Goal: Information Seeking & Learning: Understand process/instructions

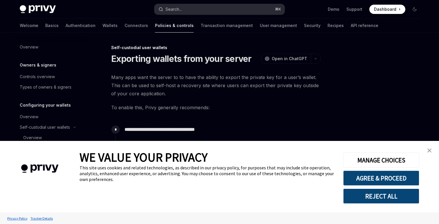
click at [256, 10] on button "Search... ⌘ K" at bounding box center [219, 9] width 130 height 10
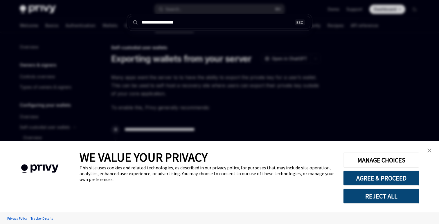
click at [428, 150] on img "close banner" at bounding box center [429, 150] width 4 height 4
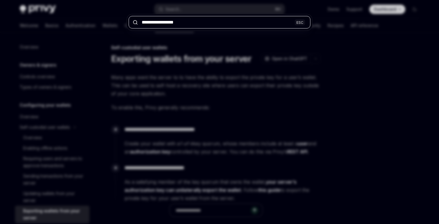
click at [203, 19] on input "**********" at bounding box center [220, 22] width 182 height 12
paste input "**********"
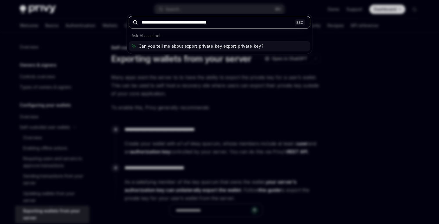
paste input "text"
type input "**********"
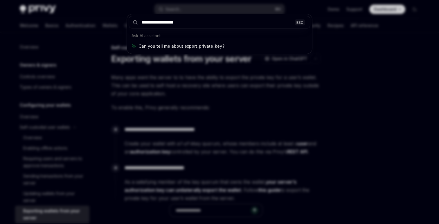
click at [207, 94] on div "**********" at bounding box center [219, 112] width 439 height 224
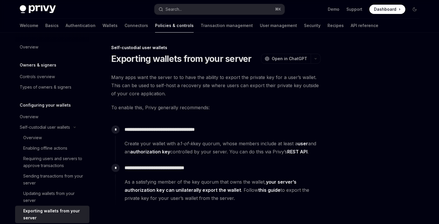
scroll to position [78, 0]
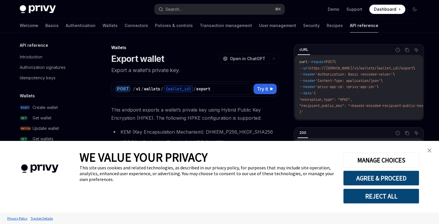
click at [242, 83] on div "POST / v1 / wallets / {wallet_id} / export" at bounding box center [182, 88] width 138 height 11
click at [433, 150] on link "close banner" at bounding box center [430, 151] width 12 height 12
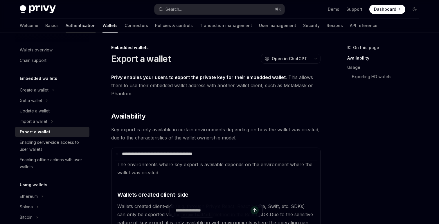
click at [66, 22] on link "Authentication" at bounding box center [81, 26] width 30 height 14
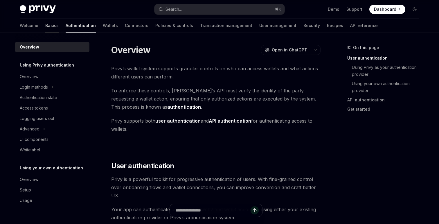
click at [45, 27] on link "Basics" at bounding box center [51, 26] width 13 height 14
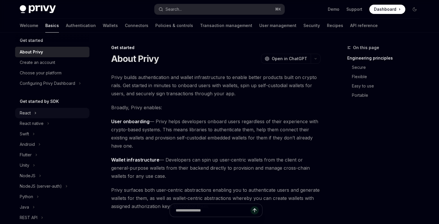
click at [36, 114] on icon at bounding box center [35, 112] width 2 height 7
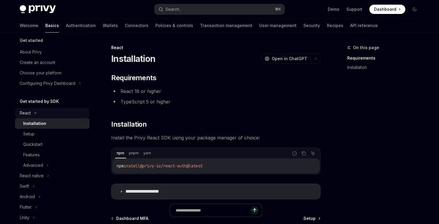
scroll to position [26, 0]
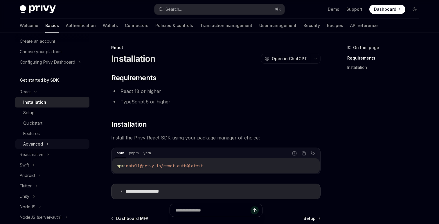
click at [38, 140] on button "Advanced" at bounding box center [52, 144] width 74 height 10
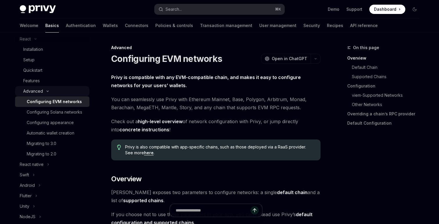
scroll to position [82, 0]
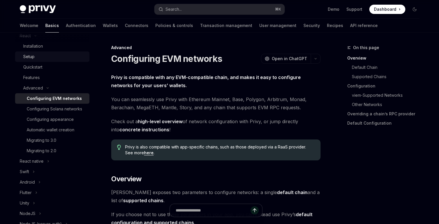
click at [34, 56] on div "Setup" at bounding box center [28, 56] width 11 height 7
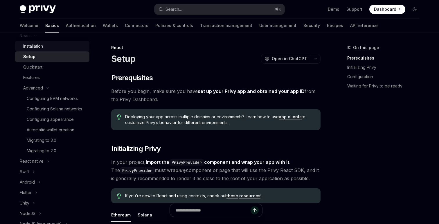
click at [40, 48] on div "Installation" at bounding box center [33, 46] width 20 height 7
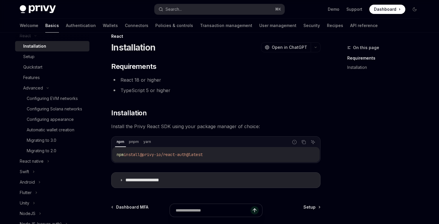
scroll to position [11, 0]
click at [58, 59] on div "Setup" at bounding box center [54, 56] width 63 height 7
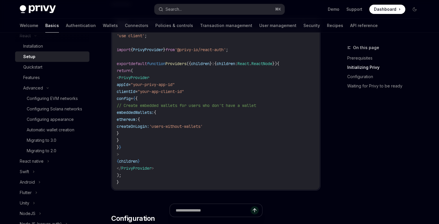
scroll to position [218, 0]
click at [190, 125] on span "'users-without-wallets'" at bounding box center [175, 125] width 53 height 5
drag, startPoint x: 190, startPoint y: 125, endPoint x: 226, endPoint y: 124, distance: 36.3
click at [203, 124] on span "'users-without-wallets'" at bounding box center [175, 125] width 53 height 5
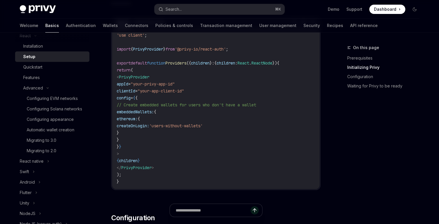
click at [135, 90] on span "clientId" at bounding box center [126, 90] width 19 height 5
copy span "clientId"
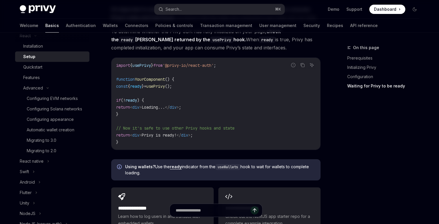
scroll to position [627, 0]
click at [51, 65] on div "Quickstart" at bounding box center [54, 67] width 63 height 7
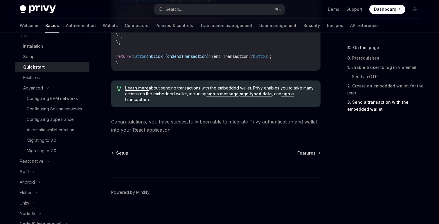
scroll to position [626, 0]
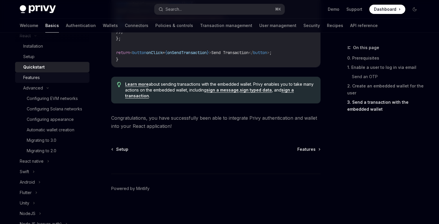
click at [58, 74] on div "Features" at bounding box center [54, 77] width 63 height 7
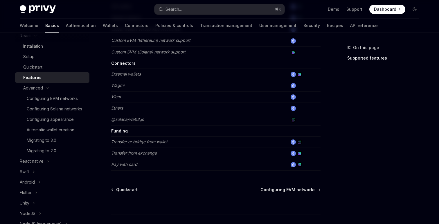
scroll to position [401, 0]
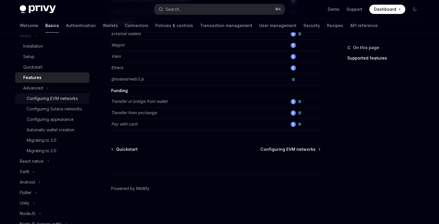
click at [60, 98] on div "Configuring EVM networks" at bounding box center [52, 98] width 51 height 7
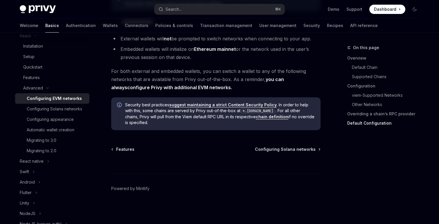
scroll to position [1532, 0]
click at [73, 105] on div "Configuring Solana networks" at bounding box center [54, 108] width 55 height 7
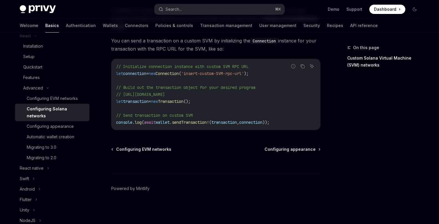
scroll to position [325, 0]
click at [72, 124] on link "Configuring appearance" at bounding box center [52, 126] width 74 height 10
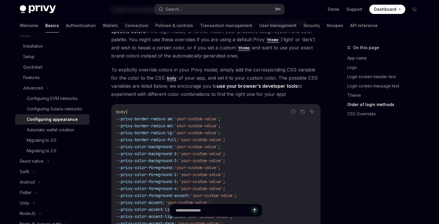
scroll to position [1515, 0]
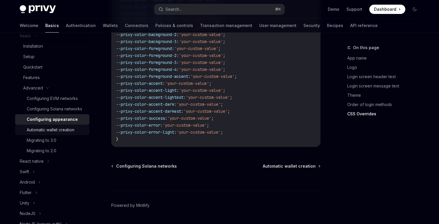
click at [67, 132] on div "Automatic wallet creation" at bounding box center [51, 129] width 48 height 7
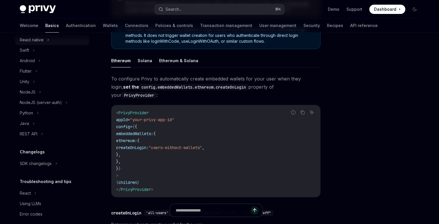
scroll to position [210, 0]
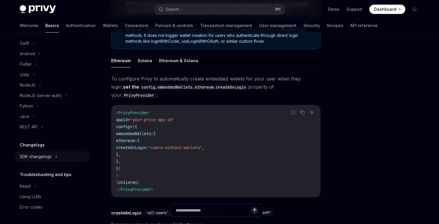
click at [46, 159] on div "SDK changelogs" at bounding box center [36, 156] width 32 height 7
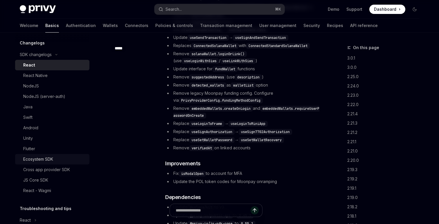
scroll to position [346, 0]
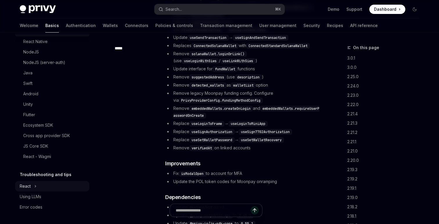
click at [39, 188] on button "React" at bounding box center [52, 186] width 74 height 10
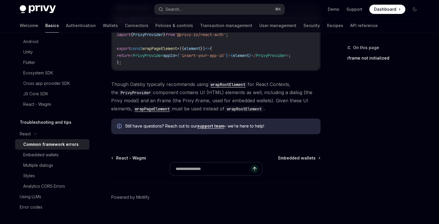
scroll to position [252, 0]
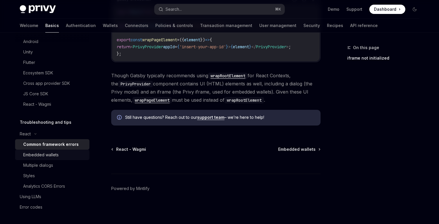
click at [65, 156] on div "Embedded wallets" at bounding box center [54, 154] width 63 height 7
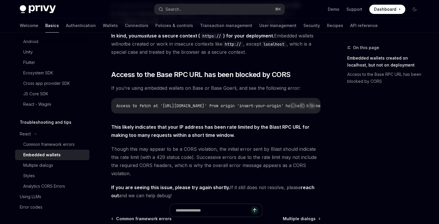
scroll to position [196, 0]
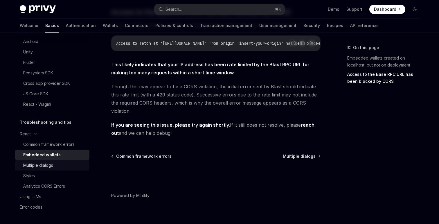
click at [45, 162] on div "Multiple dialogs" at bounding box center [38, 165] width 30 height 7
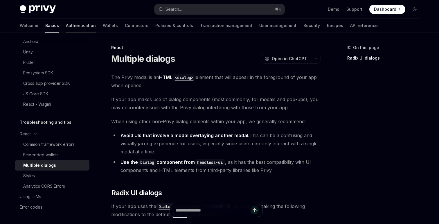
click at [66, 27] on link "Authentication" at bounding box center [81, 26] width 30 height 14
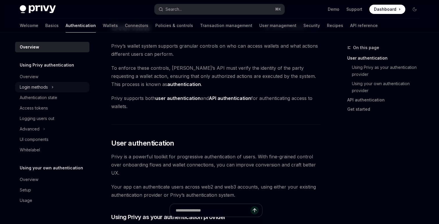
scroll to position [23, 0]
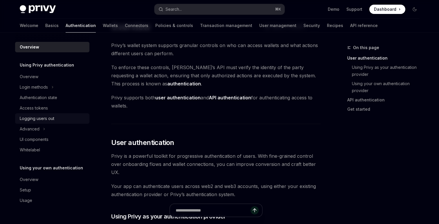
click at [42, 123] on link "Logging users out" at bounding box center [52, 118] width 74 height 10
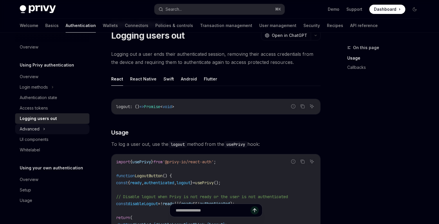
click at [42, 128] on button "Advanced" at bounding box center [52, 129] width 74 height 10
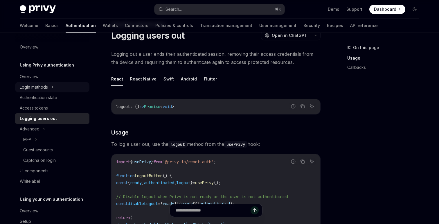
click at [49, 88] on button "Login methods" at bounding box center [52, 87] width 74 height 10
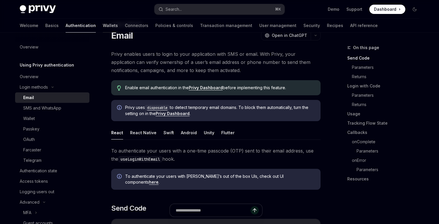
click at [103, 26] on link "Wallets" at bounding box center [110, 26] width 15 height 14
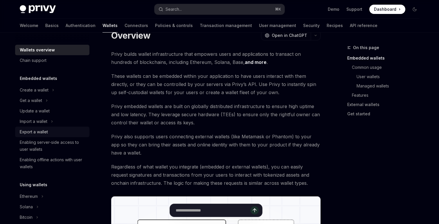
click at [46, 133] on div "Export a wallet" at bounding box center [34, 131] width 28 height 7
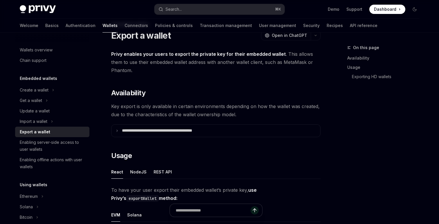
type textarea "*"
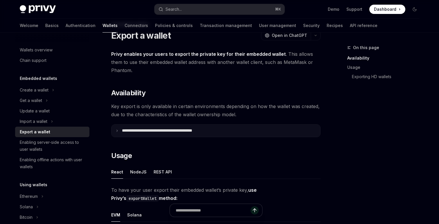
click at [201, 127] on summary "**********" at bounding box center [215, 131] width 209 height 12
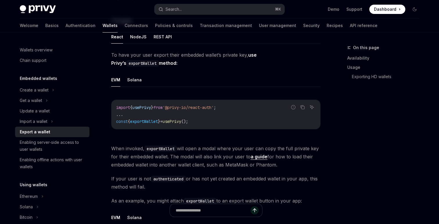
scroll to position [300, 0]
click at [203, 123] on code "import { usePrivy } from '@privy-io/react-auth' ; ... const { exportWallet } = …" at bounding box center [215, 113] width 199 height 21
copy code "const { exportWallet } = usePrivy ();"
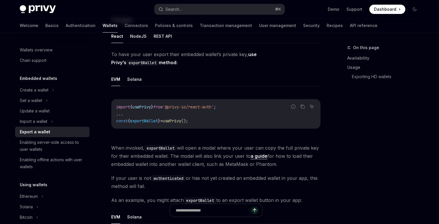
click at [149, 122] on span "exportWallet" at bounding box center [144, 120] width 28 height 5
copy span "exportWallet"
click at [182, 116] on code "import { usePrivy } from '@privy-io/react-auth' ; ... const { exportWallet } = …" at bounding box center [215, 113] width 199 height 21
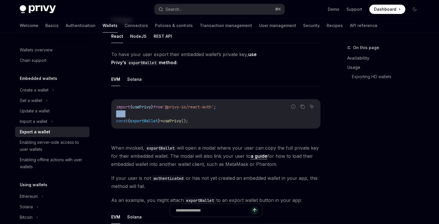
click at [182, 116] on code "import { usePrivy } from '@privy-io/react-auth' ; ... const { exportWallet } = …" at bounding box center [215, 113] width 199 height 21
click at [181, 119] on span "usePrivy" at bounding box center [172, 120] width 19 height 5
copy code "const { exportWallet } = usePrivy ();"
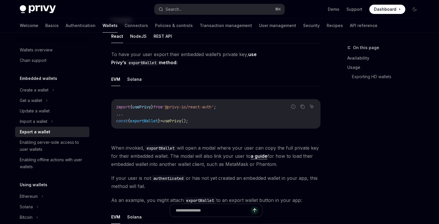
click at [197, 106] on span "'@privy-io/react-auth'" at bounding box center [188, 106] width 51 height 5
copy code "import { usePrivy } from '@privy-io/react-auth' ;"
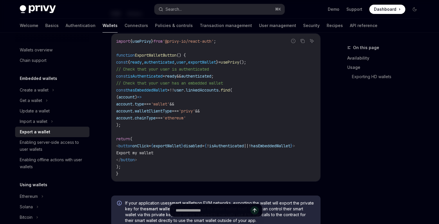
scroll to position [0, 17]
click at [161, 144] on span "exportWallet" at bounding box center [167, 145] width 28 height 5
copy span "exportWallet"
